Goal: Information Seeking & Learning: Learn about a topic

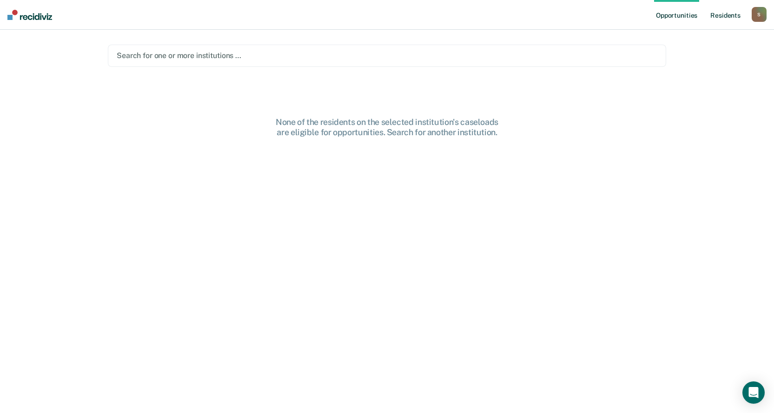
click at [726, 16] on link "Resident s" at bounding box center [726, 15] width 34 height 30
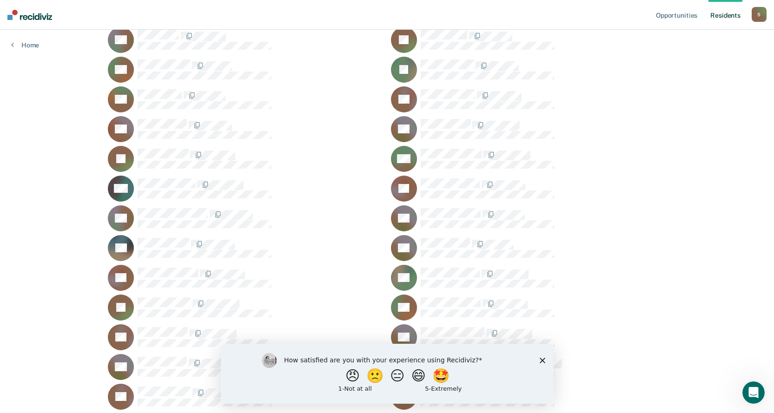
scroll to position [9733, 0]
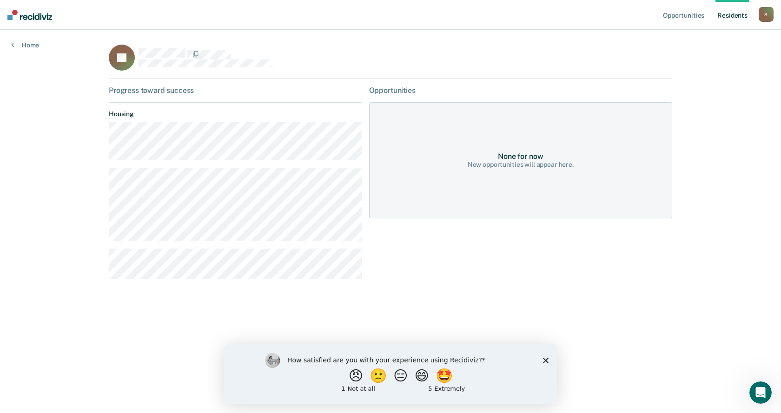
drag, startPoint x: 388, startPoint y: 155, endPoint x: 383, endPoint y: 153, distance: 5.4
click at [388, 155] on div "None for now New opportunities will appear here." at bounding box center [520, 160] width 303 height 116
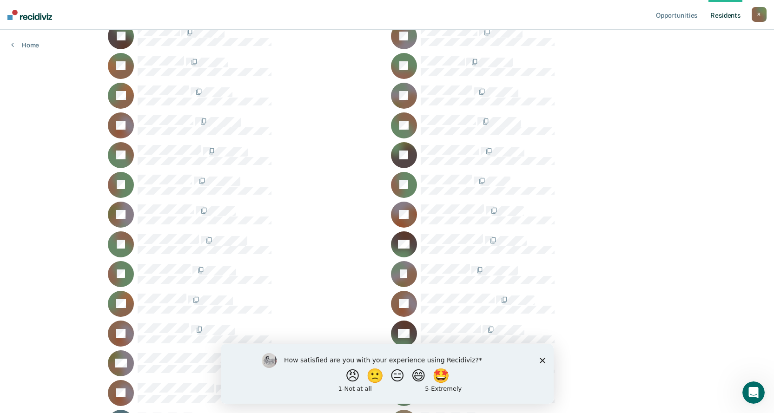
scroll to position [5826, 0]
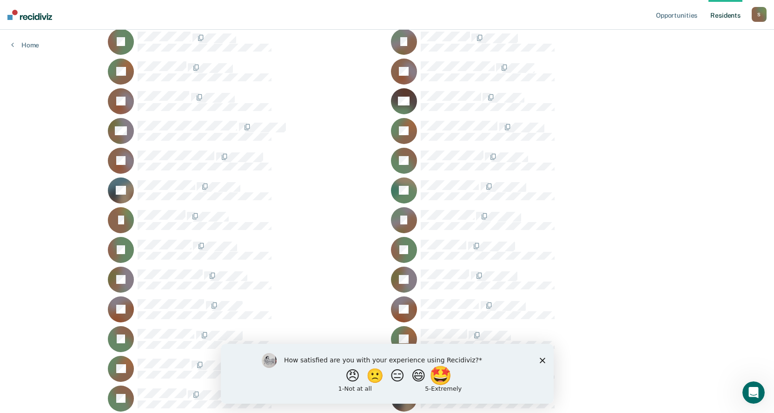
click at [447, 381] on button "🤩" at bounding box center [441, 375] width 25 height 19
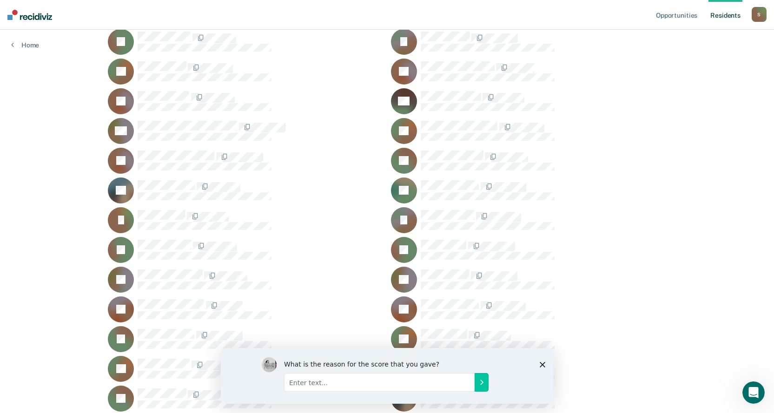
click at [542, 363] on icon "Close survey" at bounding box center [542, 365] width 6 height 6
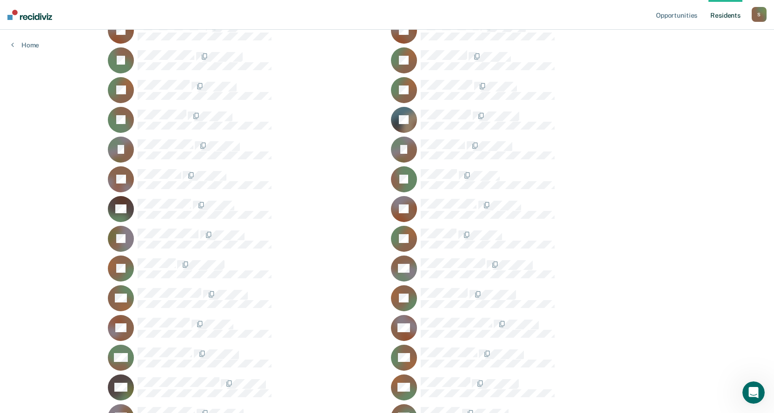
scroll to position [6198, 0]
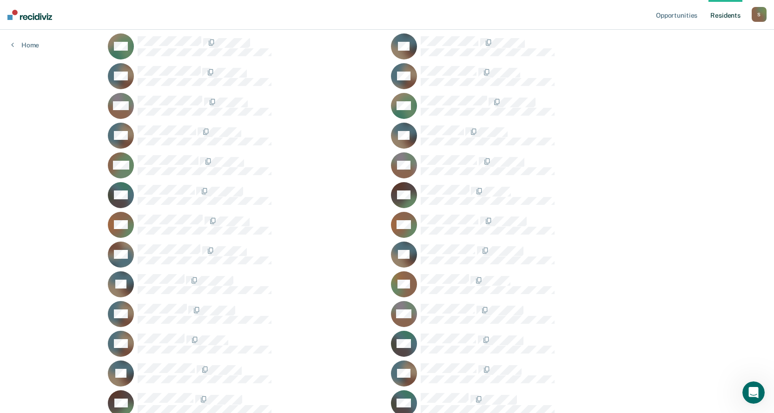
scroll to position [7946, 0]
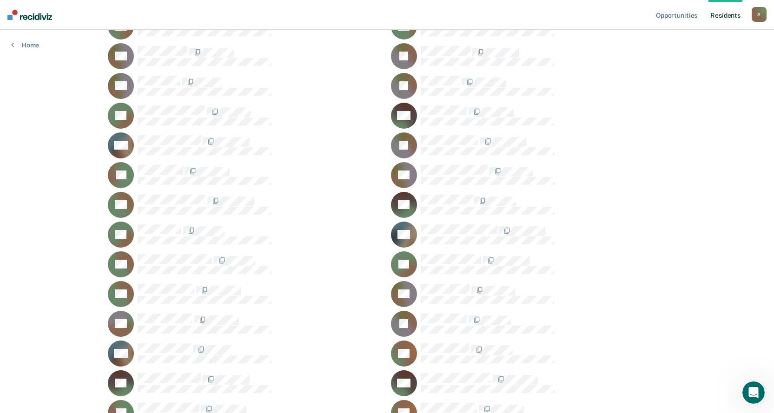
scroll to position [426, 0]
